Goal: Task Accomplishment & Management: Manage account settings

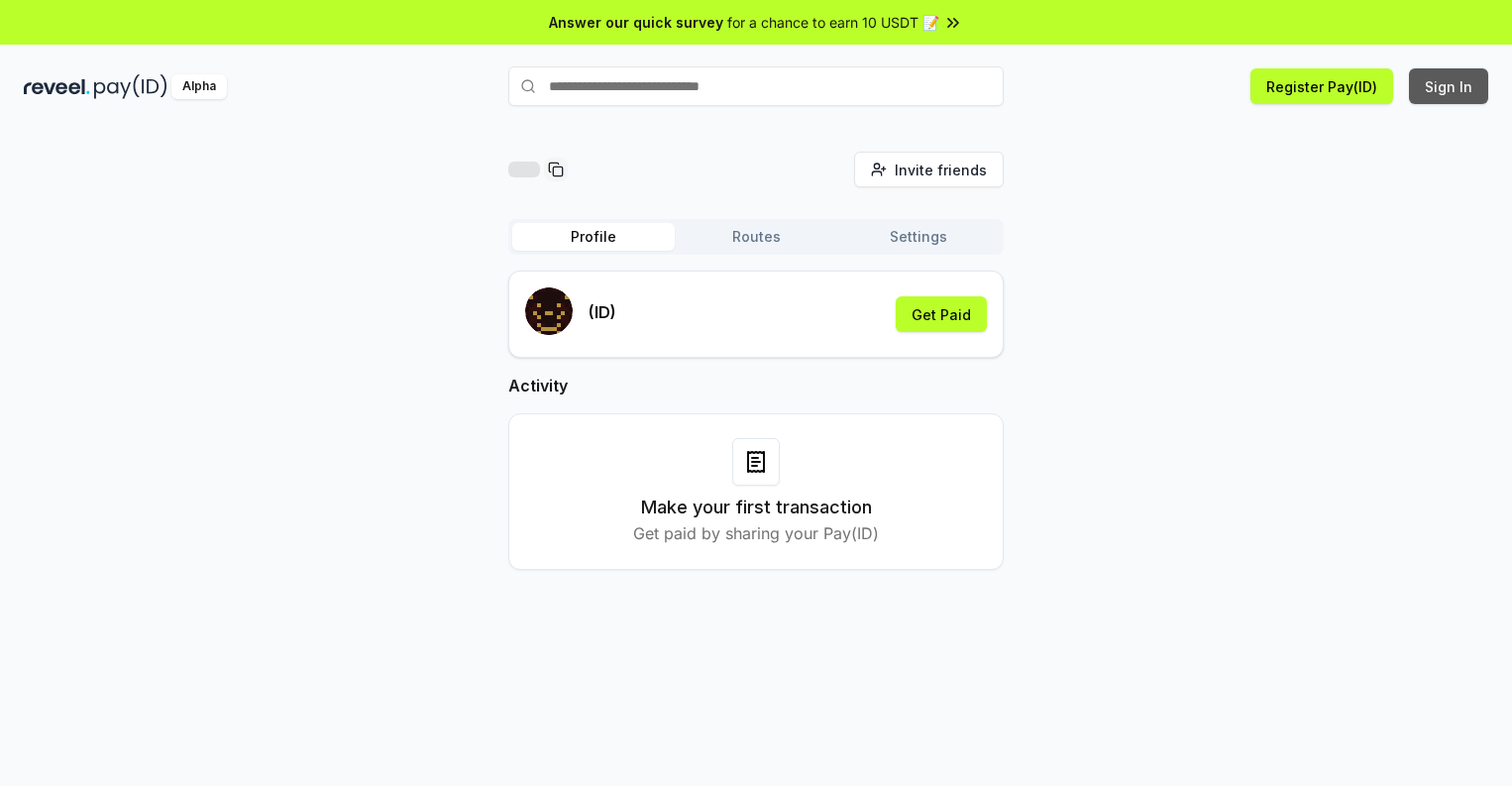
click at [1449, 87] on button "Sign In" at bounding box center [1449, 87] width 80 height 36
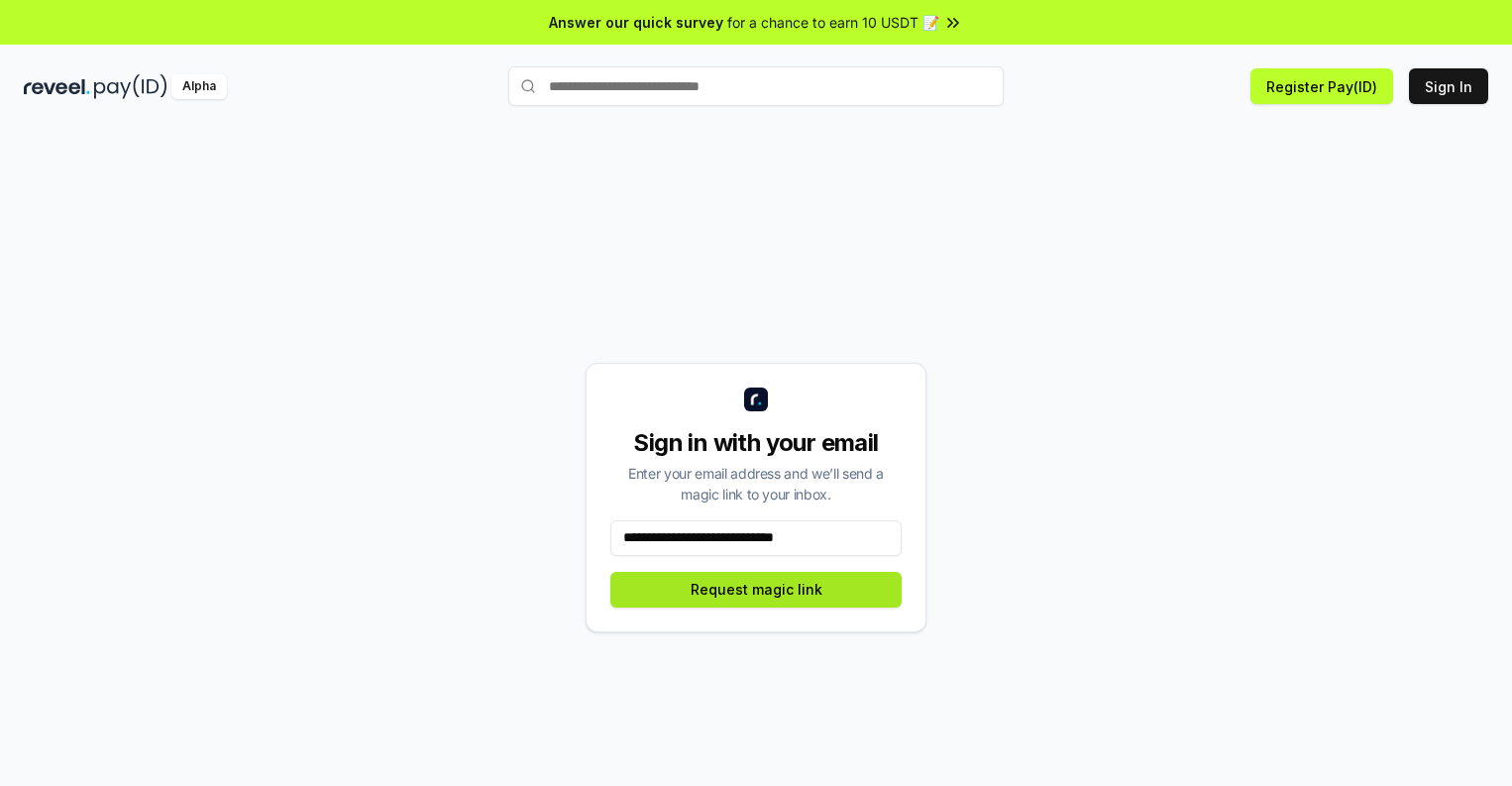
type input "**********"
click at [756, 589] on button "Request magic link" at bounding box center [756, 590] width 291 height 36
